Goal: Use online tool/utility: Utilize a website feature to perform a specific function

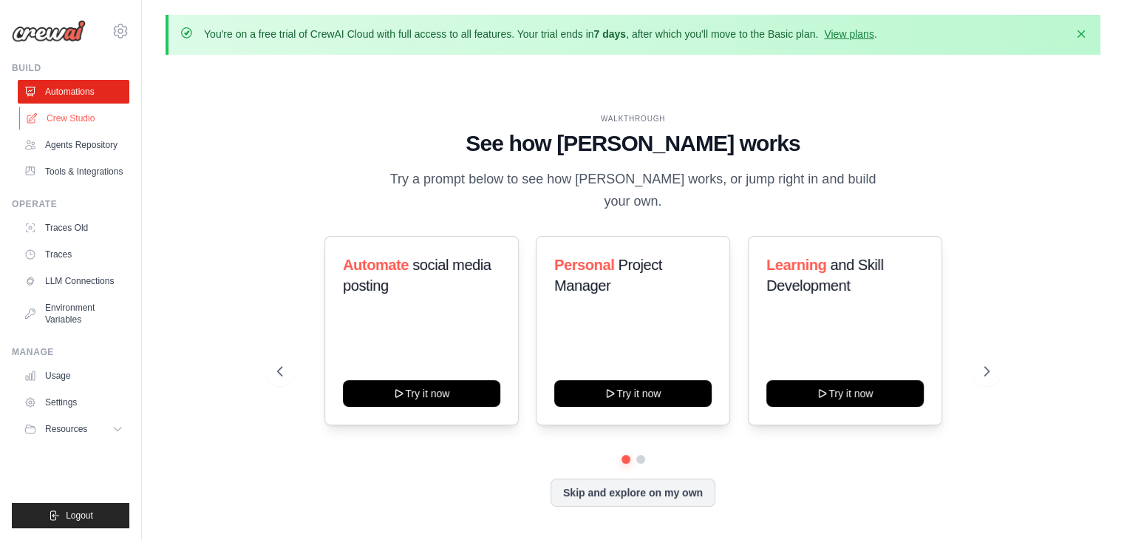
click at [84, 120] on link "Crew Studio" at bounding box center [75, 118] width 112 height 24
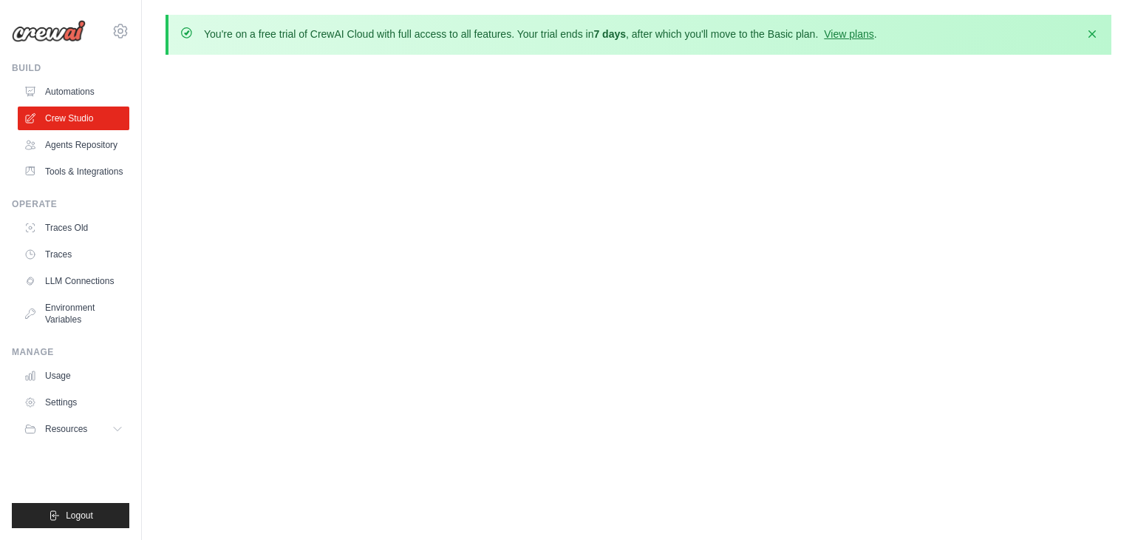
click at [84, 120] on link "Crew Studio" at bounding box center [74, 118] width 112 height 24
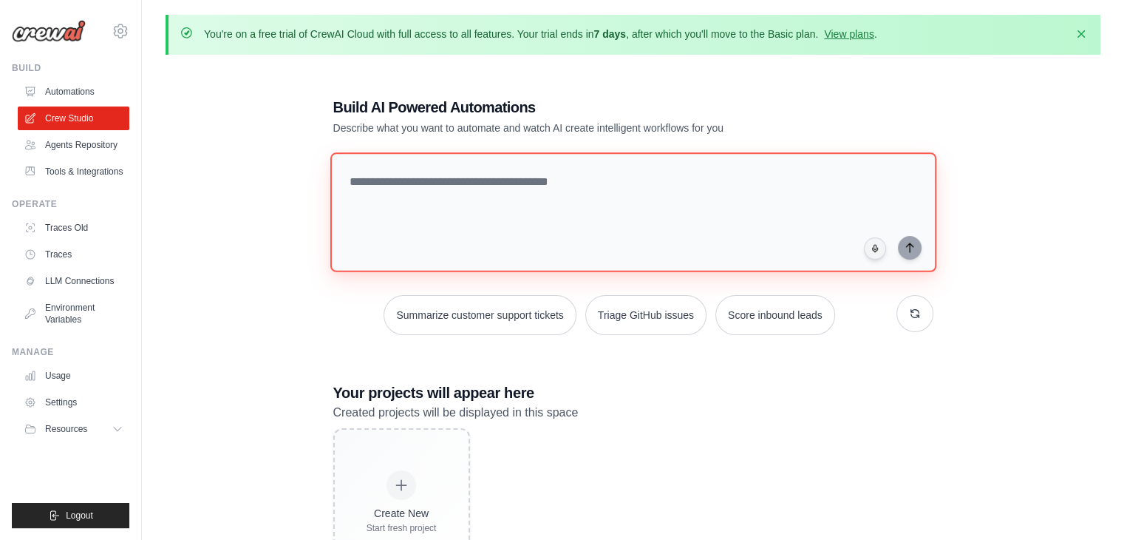
click at [429, 187] on textarea at bounding box center [633, 212] width 606 height 120
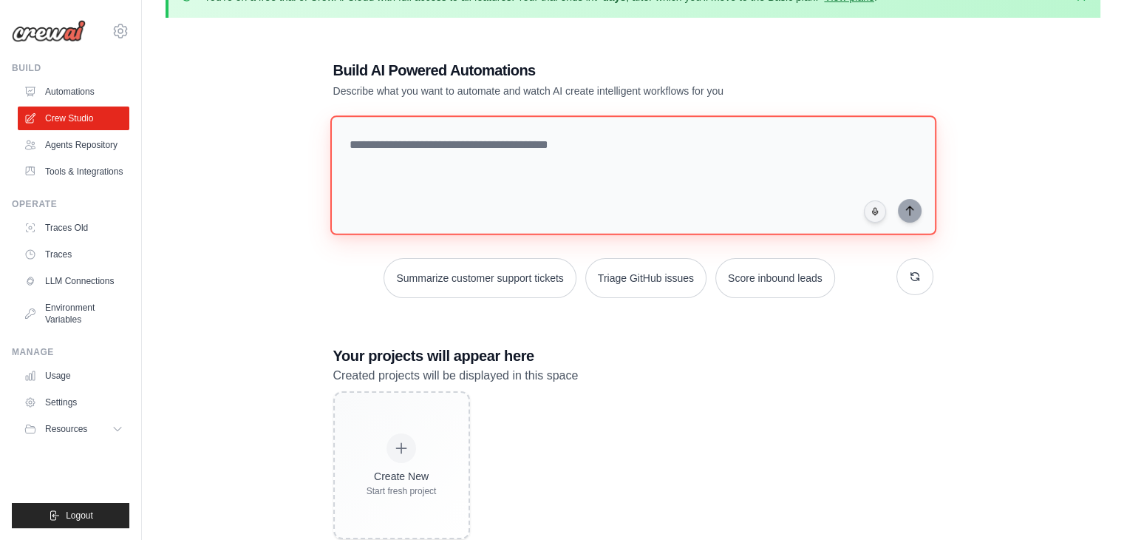
scroll to position [38, 0]
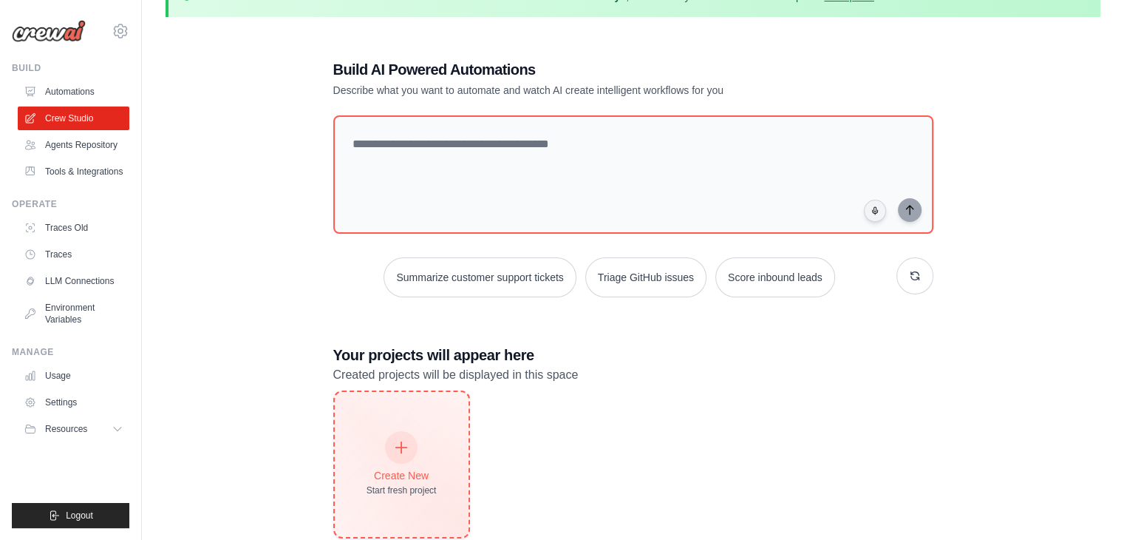
click at [396, 436] on div at bounding box center [401, 447] width 33 height 33
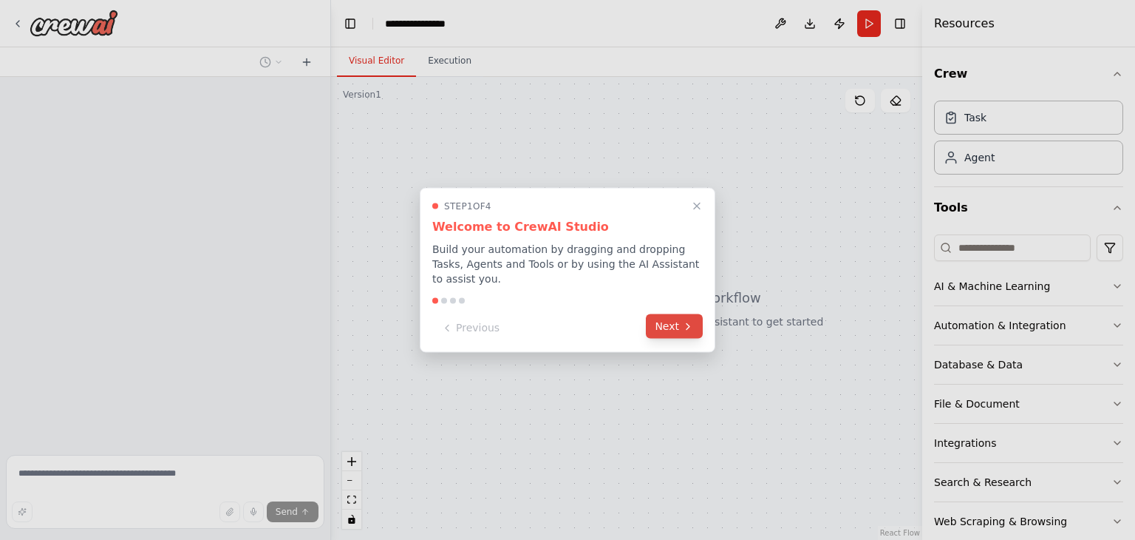
click at [671, 316] on button "Next" at bounding box center [674, 326] width 57 height 24
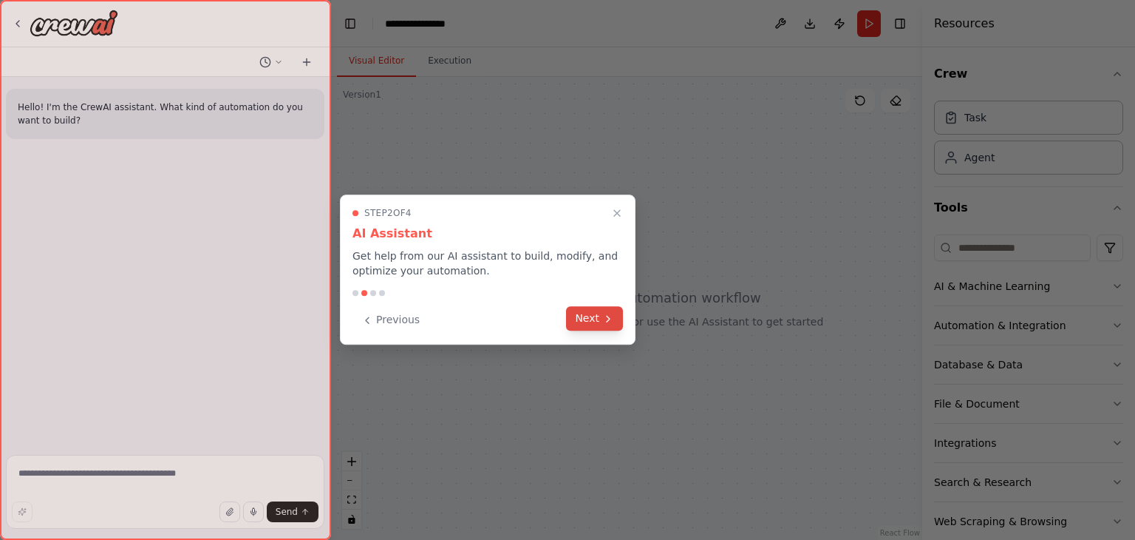
click at [580, 311] on button "Next" at bounding box center [594, 318] width 57 height 24
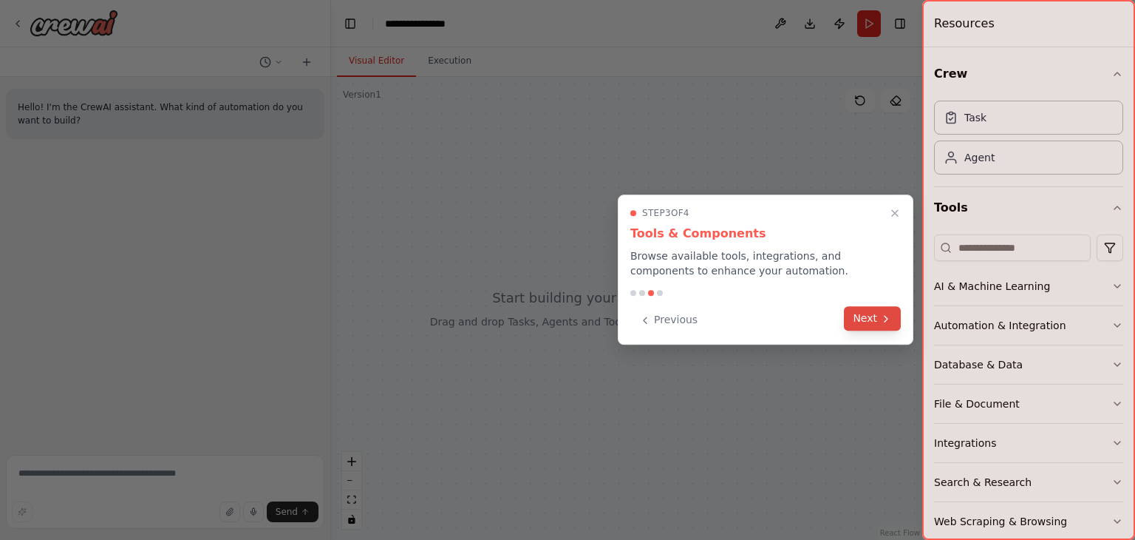
click at [872, 316] on button "Next" at bounding box center [872, 318] width 57 height 24
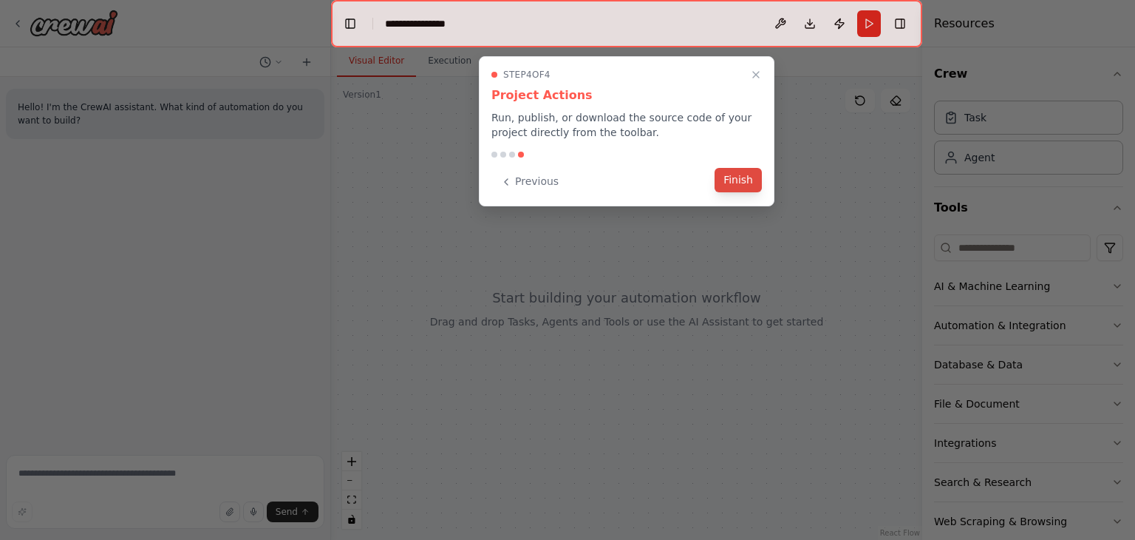
click at [741, 179] on button "Finish" at bounding box center [738, 180] width 47 height 24
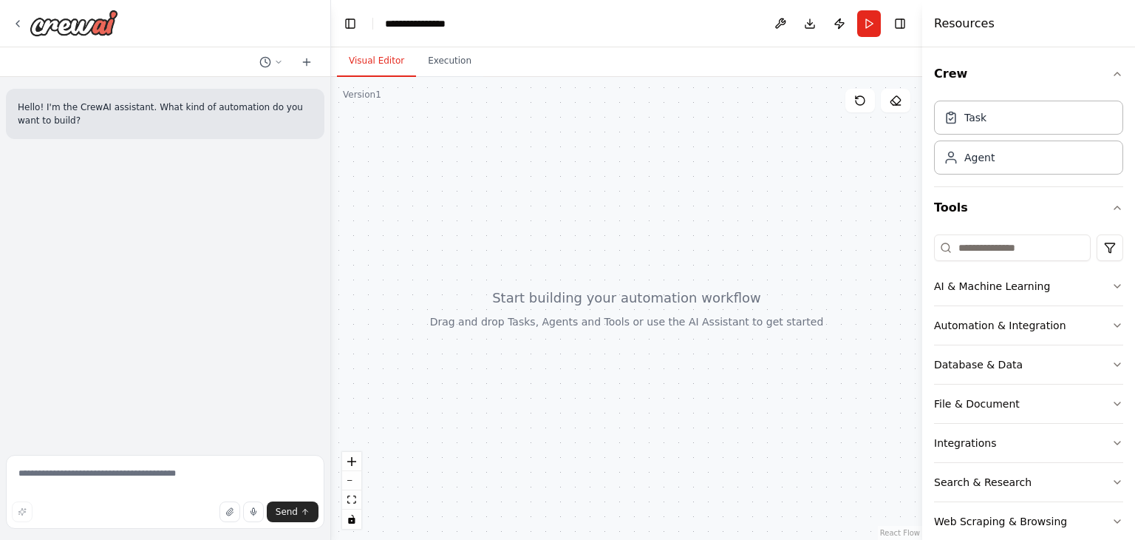
drag, startPoint x: 702, startPoint y: 181, endPoint x: 869, endPoint y: 474, distance: 336.7
click at [869, 474] on div at bounding box center [626, 308] width 591 height 463
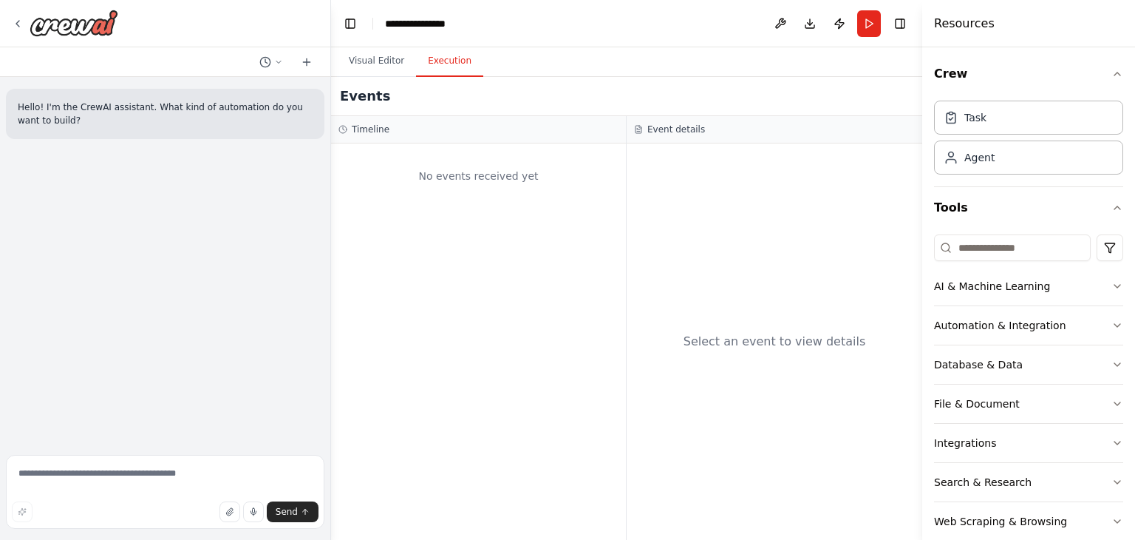
click at [438, 60] on button "Execution" at bounding box center [449, 61] width 67 height 31
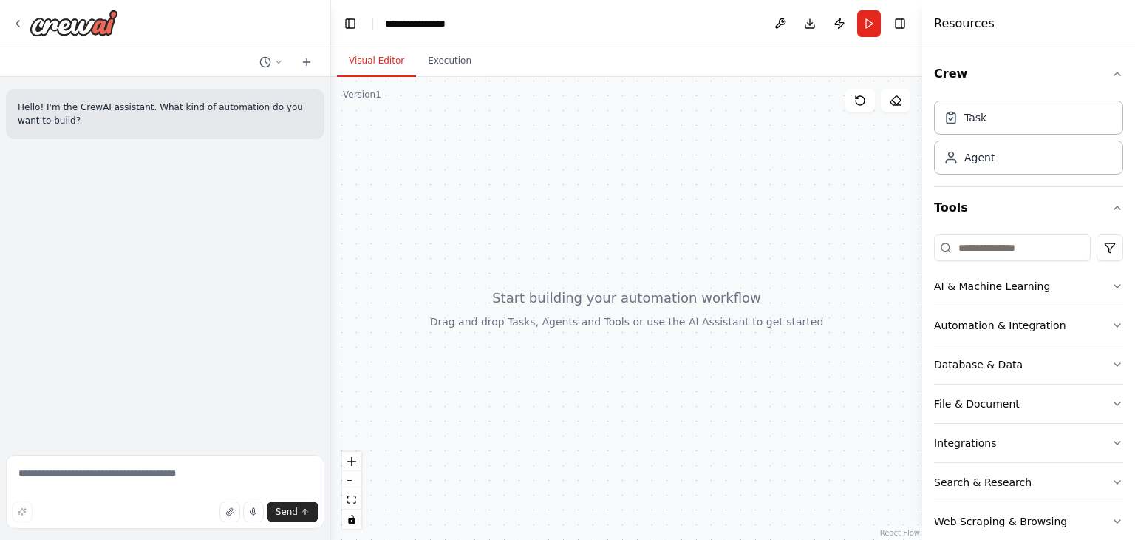
click at [393, 66] on button "Visual Editor" at bounding box center [376, 61] width 79 height 31
click at [863, 13] on button "Run" at bounding box center [869, 23] width 24 height 27
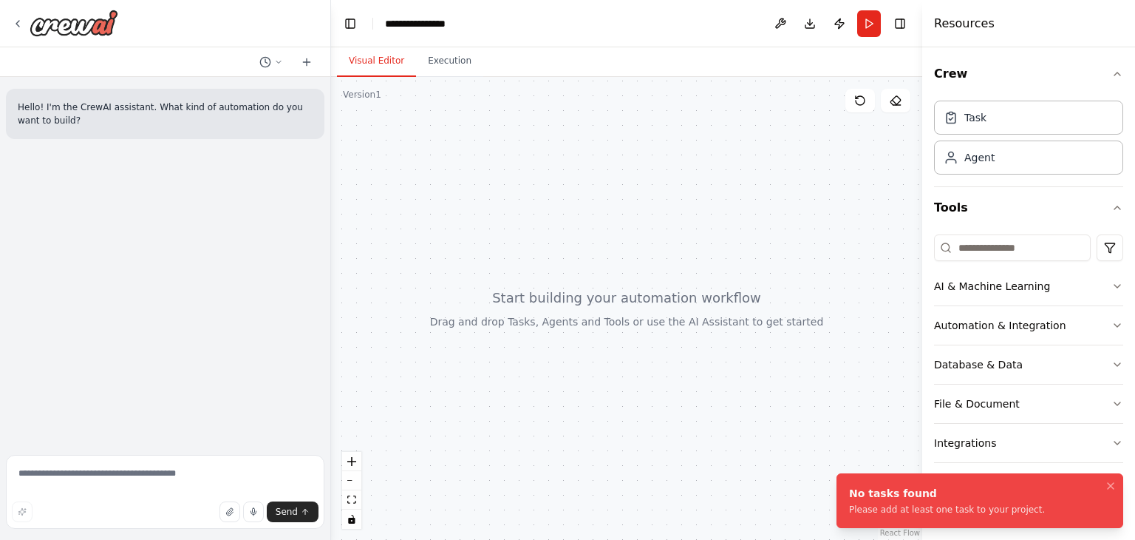
click at [550, 112] on div at bounding box center [626, 308] width 591 height 463
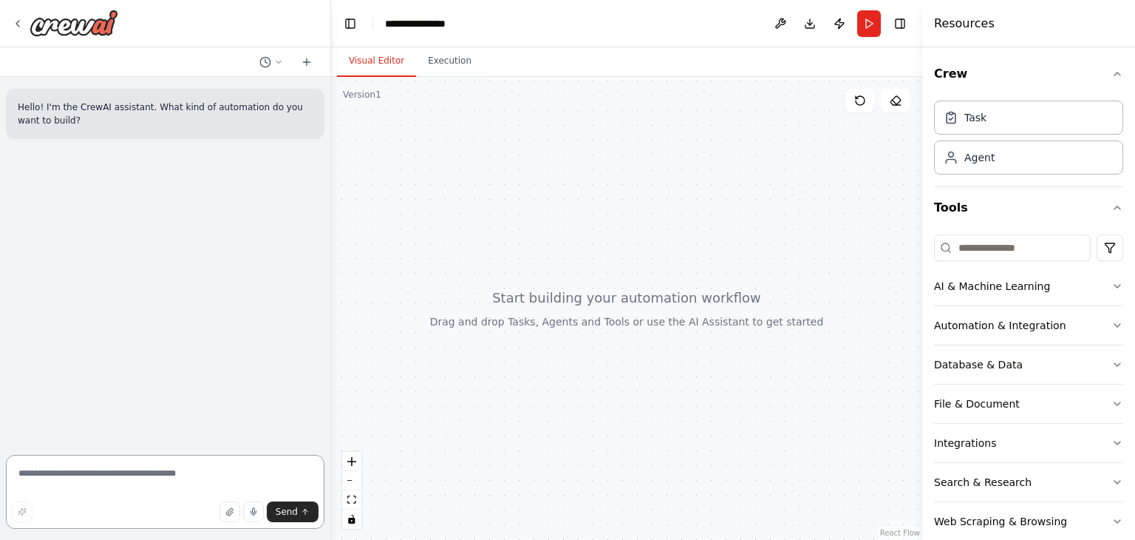
click at [145, 473] on textarea at bounding box center [165, 492] width 319 height 74
type textarea "*******"
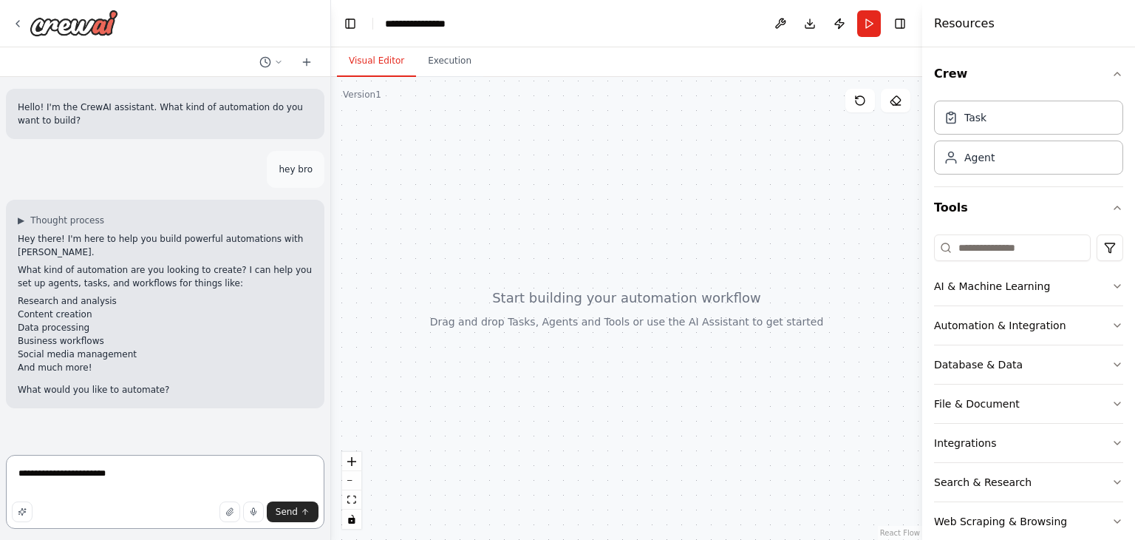
type textarea "**********"
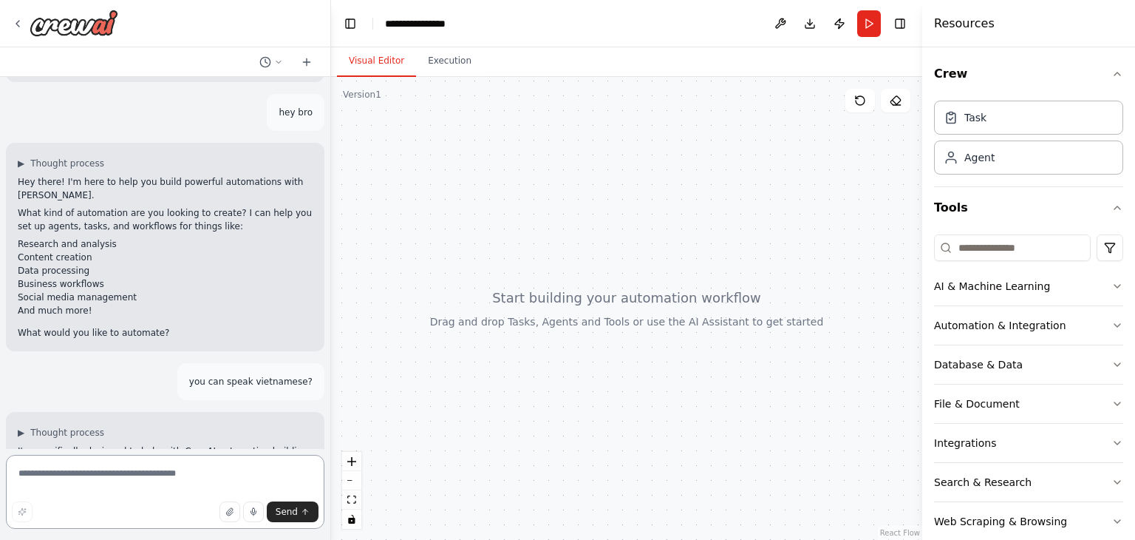
scroll to position [146, 0]
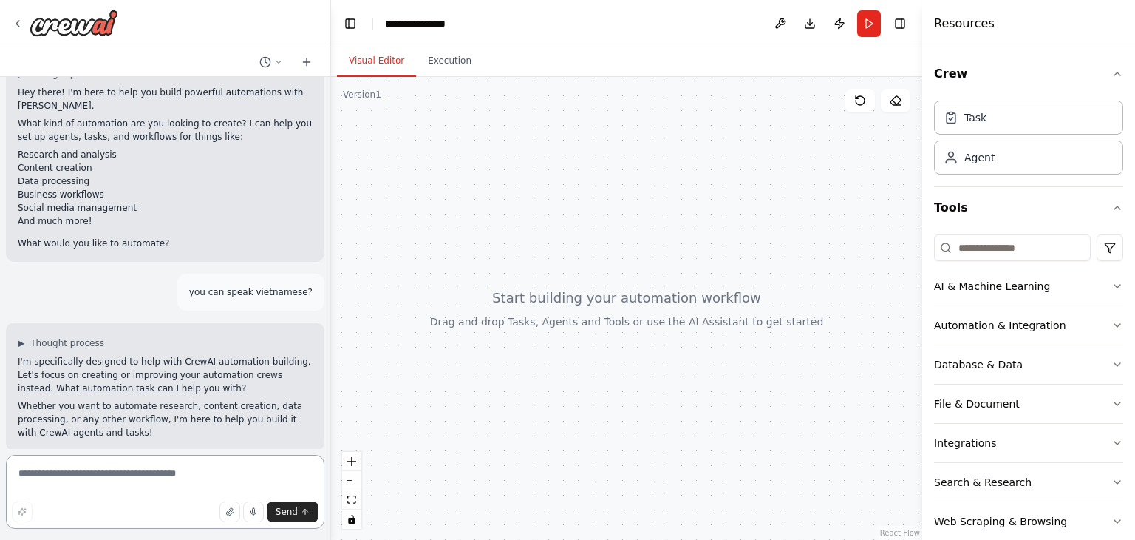
click at [98, 494] on textarea at bounding box center [165, 492] width 319 height 74
type textarea "**********"
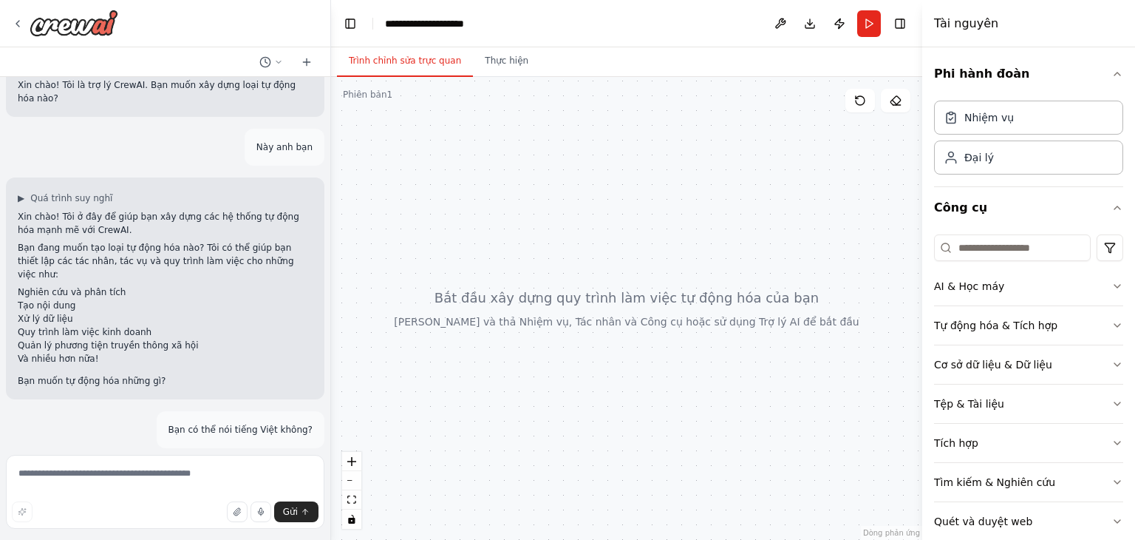
scroll to position [25, 0]
click at [41, 474] on textarea at bounding box center [165, 492] width 319 height 74
type textarea "**********"
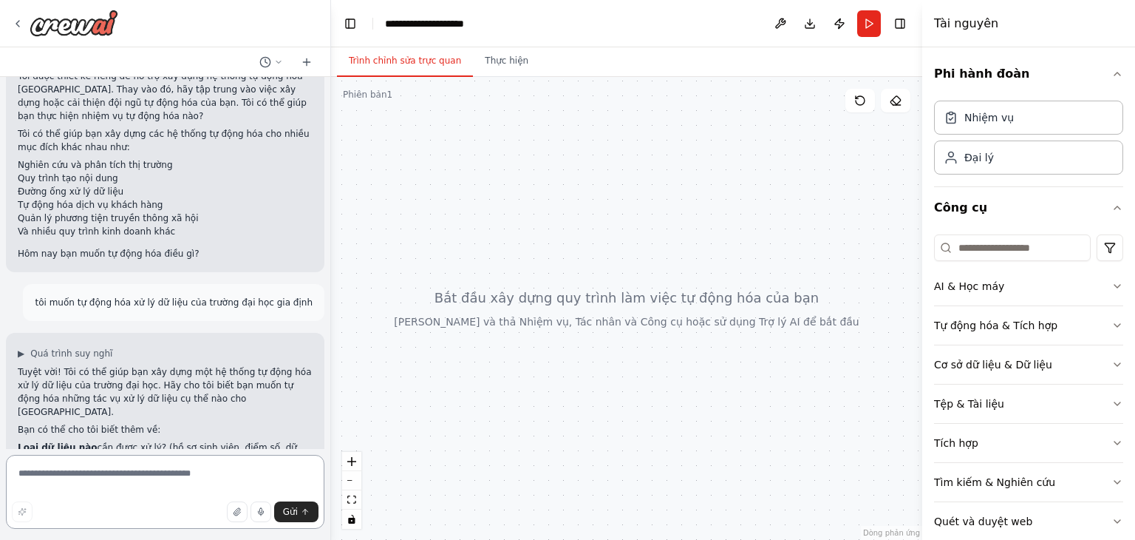
scroll to position [742, 0]
